Goal: Task Accomplishment & Management: Use online tool/utility

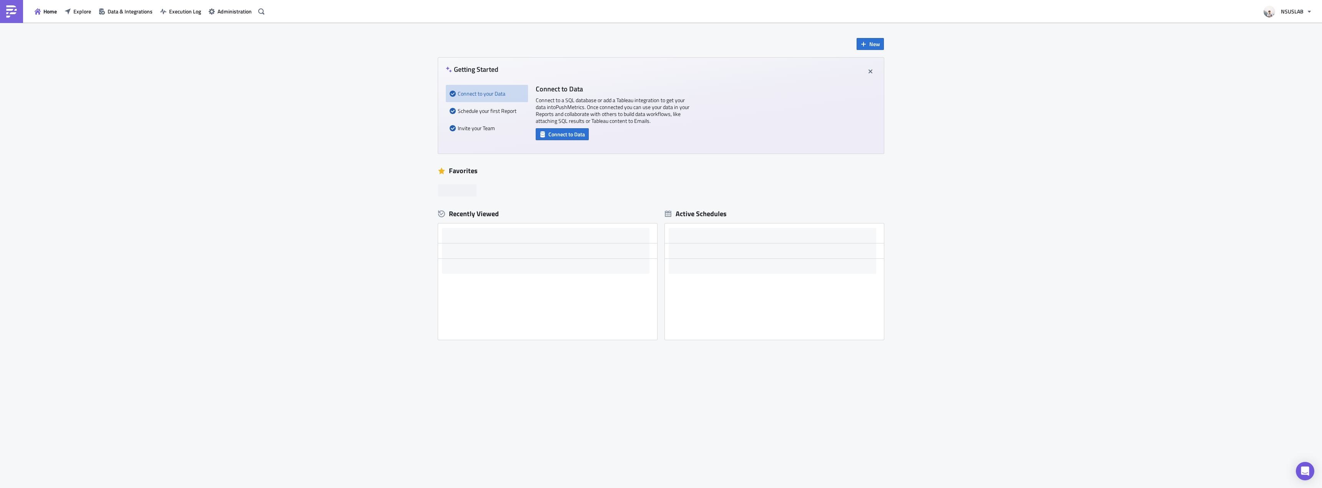
click at [181, 127] on div "New Getting Started Connect to your Data Schedule your first Report Invite your…" at bounding box center [661, 256] width 1322 height 466
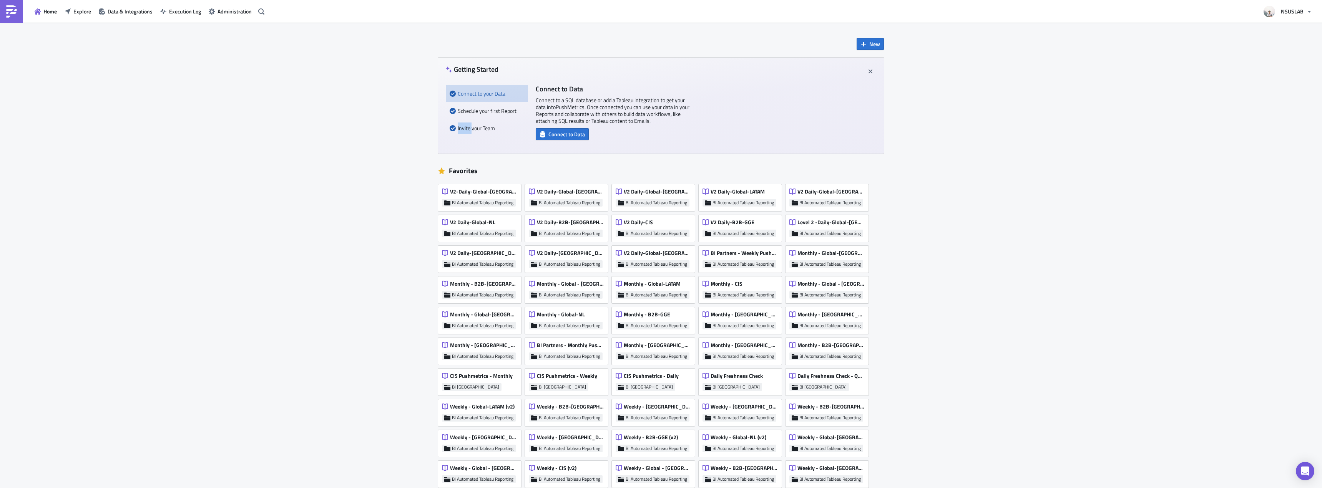
click at [181, 127] on div "New Getting Started Connect to your Data Schedule your first Report Invite your…" at bounding box center [661, 427] width 1322 height 808
click at [88, 18] on div "Home Explore Data & Integrations Execution Log Administration" at bounding box center [133, 11] width 267 height 23
click at [85, 17] on button "Explore" at bounding box center [78, 11] width 34 height 12
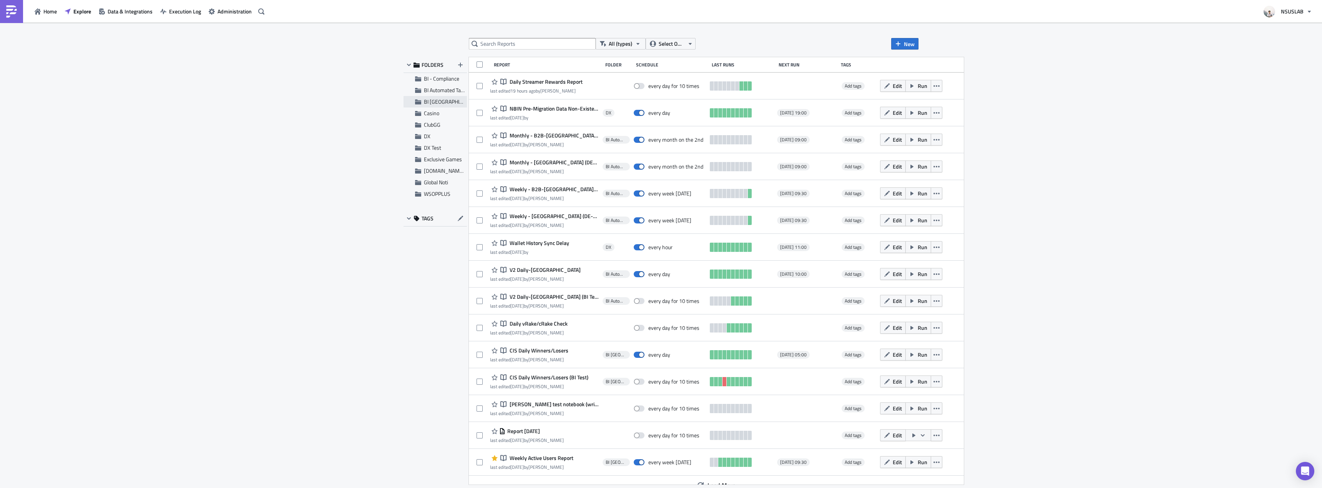
click at [438, 97] on div "BI [GEOGRAPHIC_DATA]" at bounding box center [434, 102] width 63 height 12
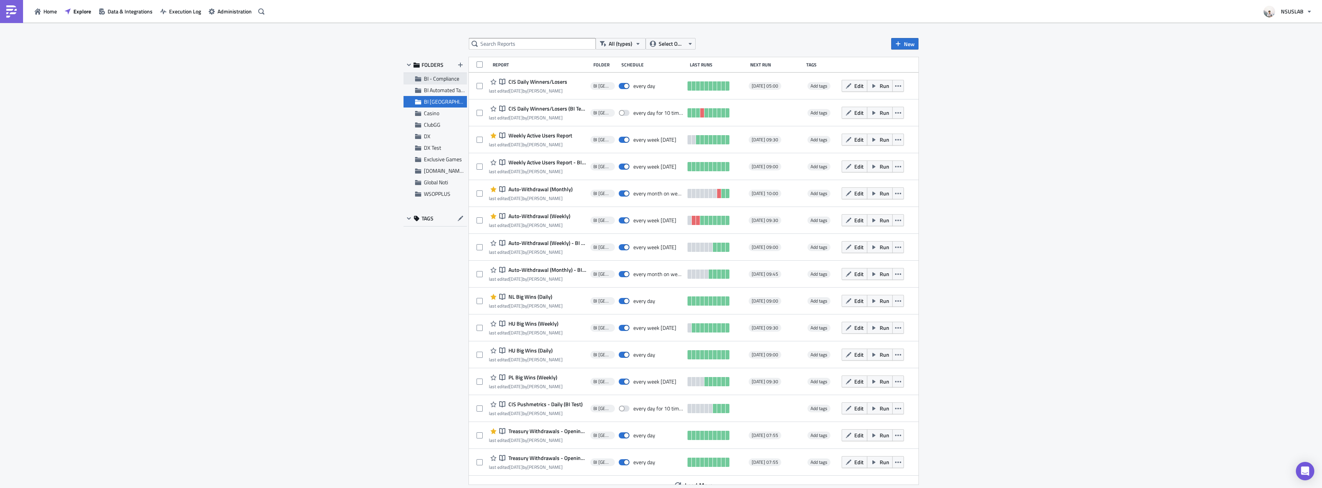
click at [436, 80] on span "BI - Compliance" at bounding box center [441, 79] width 35 height 8
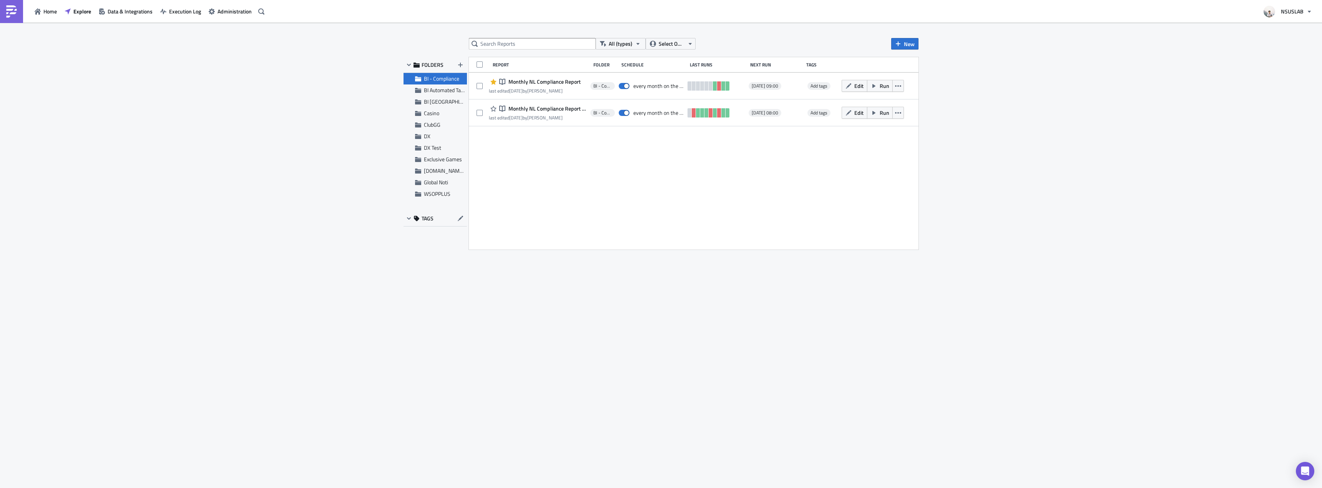
click at [436, 81] on span "BI - Compliance" at bounding box center [441, 79] width 35 height 8
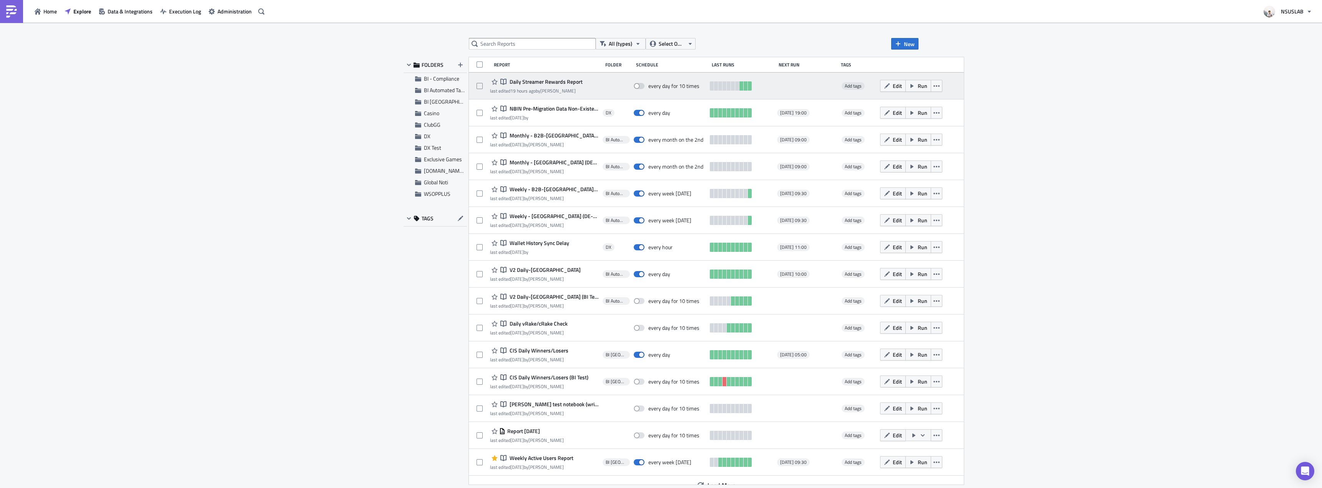
click at [585, 88] on div "Notebook Daily Streamer Rewards Report last edited 19 hours ago by Andy Chen" at bounding box center [544, 85] width 109 height 15
click at [917, 86] on span "Run" at bounding box center [922, 86] width 10 height 8
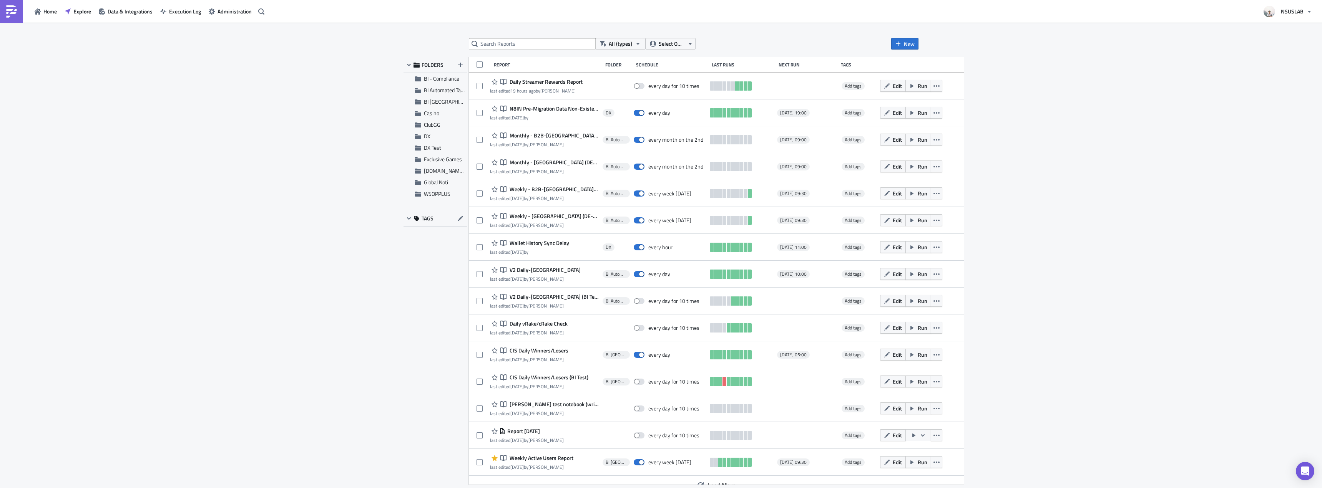
drag, startPoint x: 204, startPoint y: 112, endPoint x: 326, endPoint y: 22, distance: 152.5
click at [204, 112] on div "All (types) Select Owner New FOLDERS BI - Compliance BI Automated Tableau Repor…" at bounding box center [661, 256] width 1322 height 467
drag, startPoint x: 1179, startPoint y: 217, endPoint x: 1148, endPoint y: 217, distance: 30.7
click at [1179, 217] on div "All (types) Select Owner New FOLDERS BI - Compliance BI Automated Tableau Repor…" at bounding box center [661, 256] width 1322 height 467
click at [1148, 217] on div "All (types) Select Owner New FOLDERS BI - Compliance BI Automated Tableau Repor…" at bounding box center [661, 256] width 1322 height 467
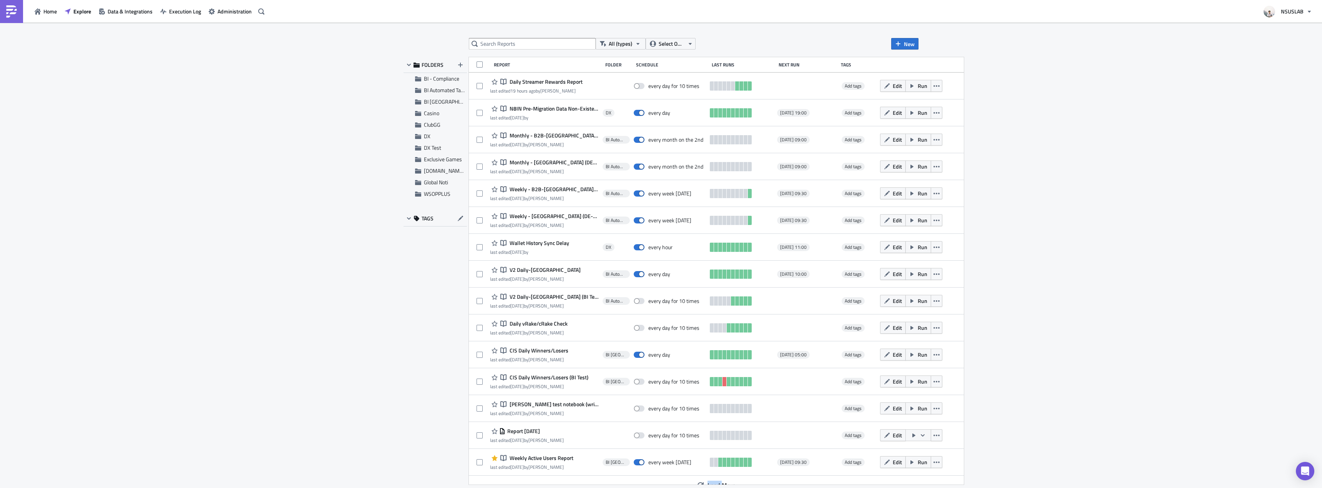
click at [1148, 217] on div "All (types) Select Owner New FOLDERS BI - Compliance BI Automated Tableau Repor…" at bounding box center [661, 256] width 1322 height 467
click at [1093, 189] on div "All (types) Select Owner New FOLDERS BI - Compliance BI Automated Tableau Repor…" at bounding box center [661, 256] width 1322 height 467
click at [1093, 219] on div "All (types) Select Owner New FOLDERS BI - Compliance BI Automated Tableau Repor…" at bounding box center [661, 256] width 1322 height 467
